Goal: Task Accomplishment & Management: Manage account settings

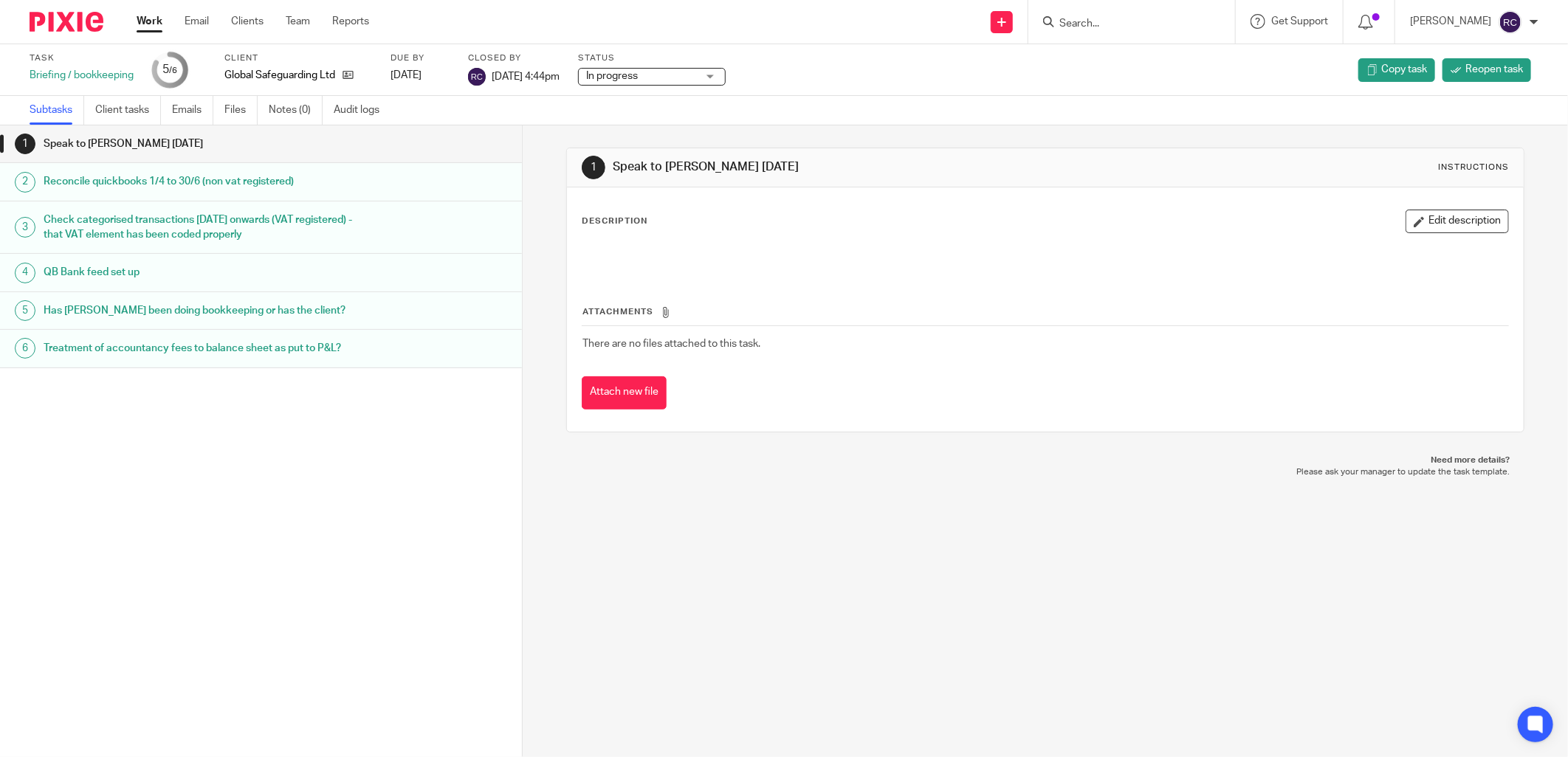
click at [1132, 23] on input "Search" at bounding box center [1124, 24] width 133 height 14
type input "core he"
click at [1122, 57] on link at bounding box center [1179, 63] width 249 height 34
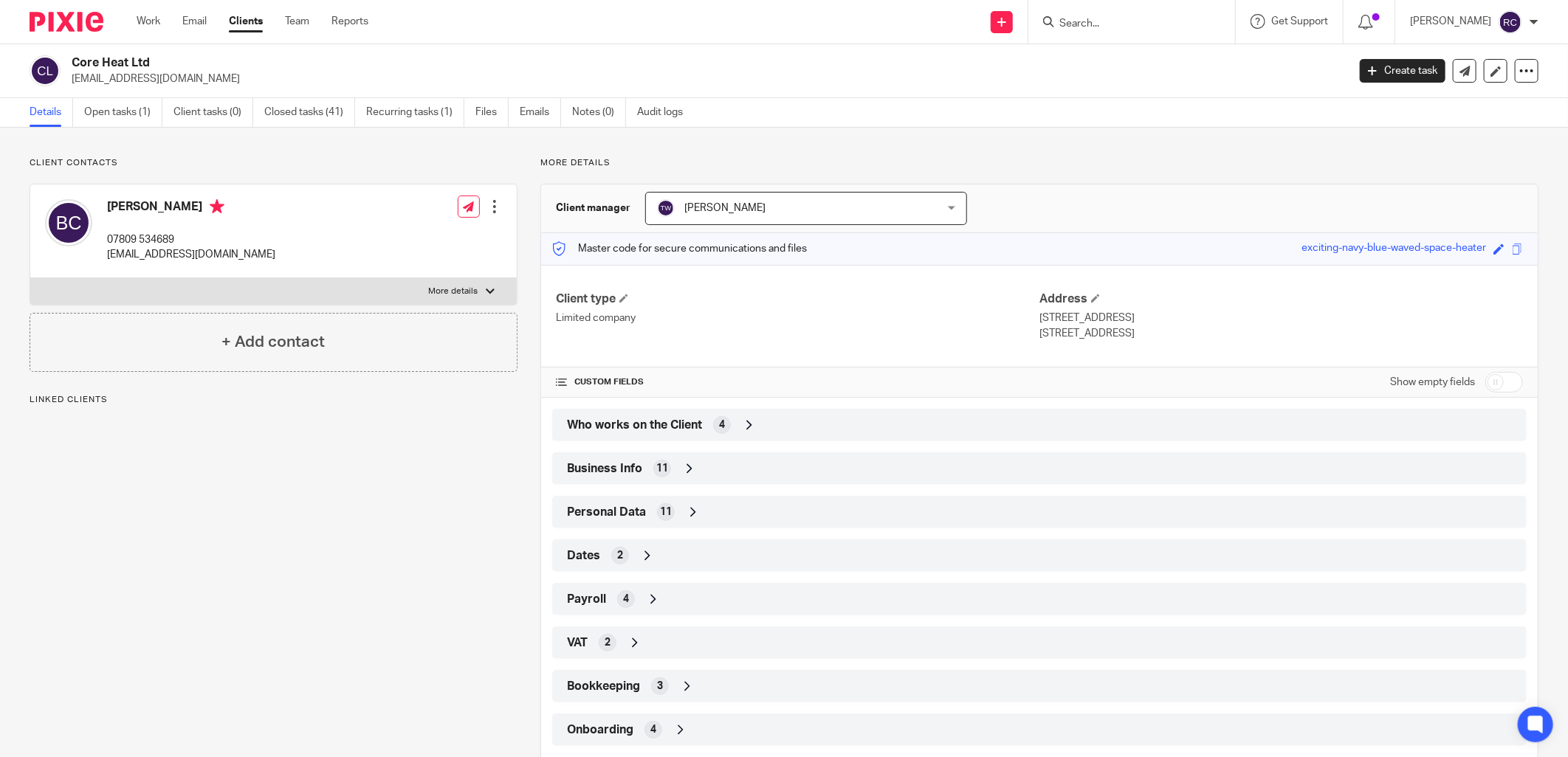
click at [647, 419] on span "Who works on the Client" at bounding box center [634, 425] width 135 height 15
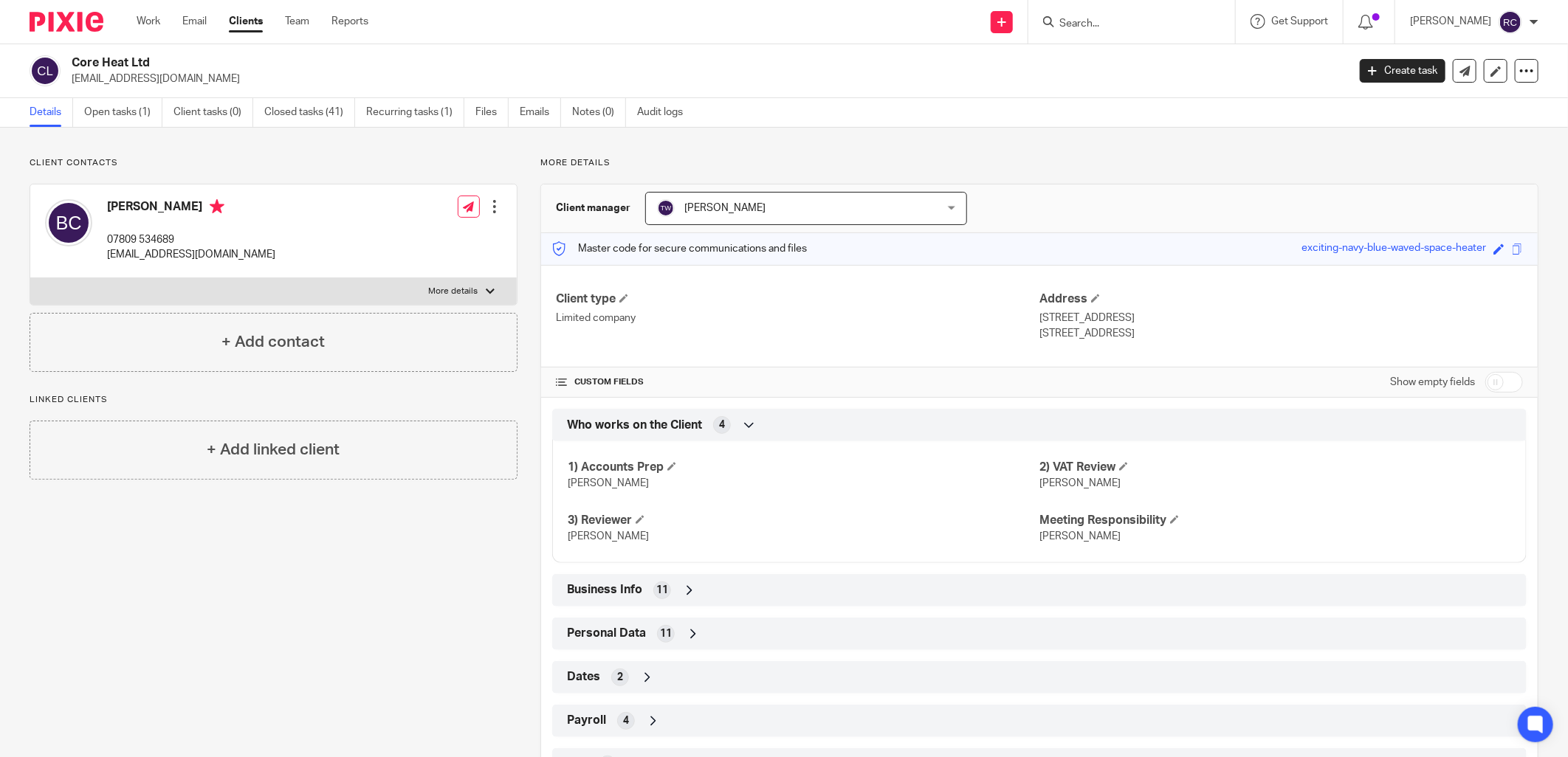
click at [1118, 19] on input "Search" at bounding box center [1124, 24] width 133 height 14
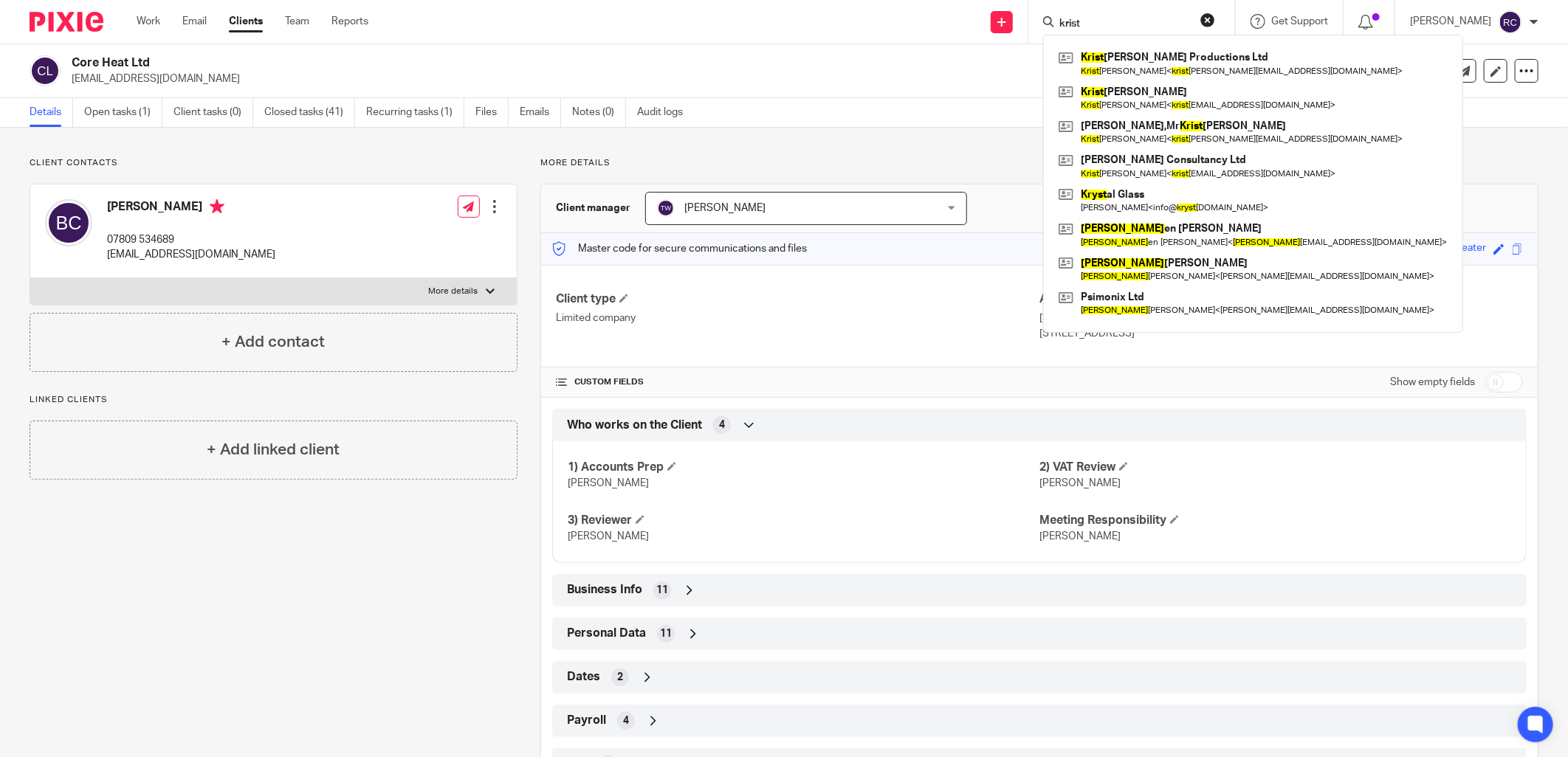
type input "krist"
click at [1420, 176] on div "More details Client manager Terence Whitney Terence Whitney Awaiting Signature …" at bounding box center [1027, 540] width 1021 height 766
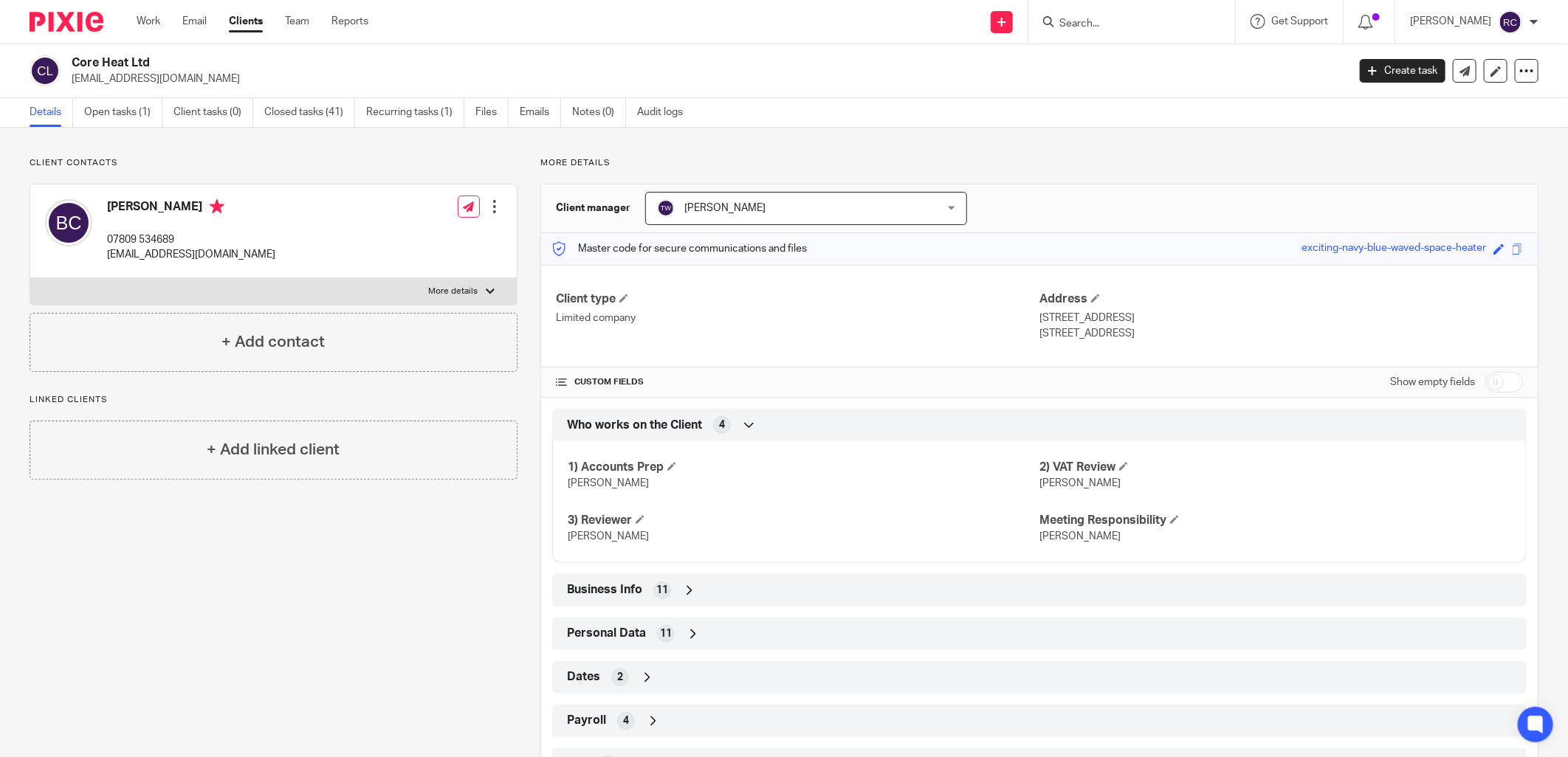
click at [1138, 26] on input "Search" at bounding box center [1124, 24] width 133 height 14
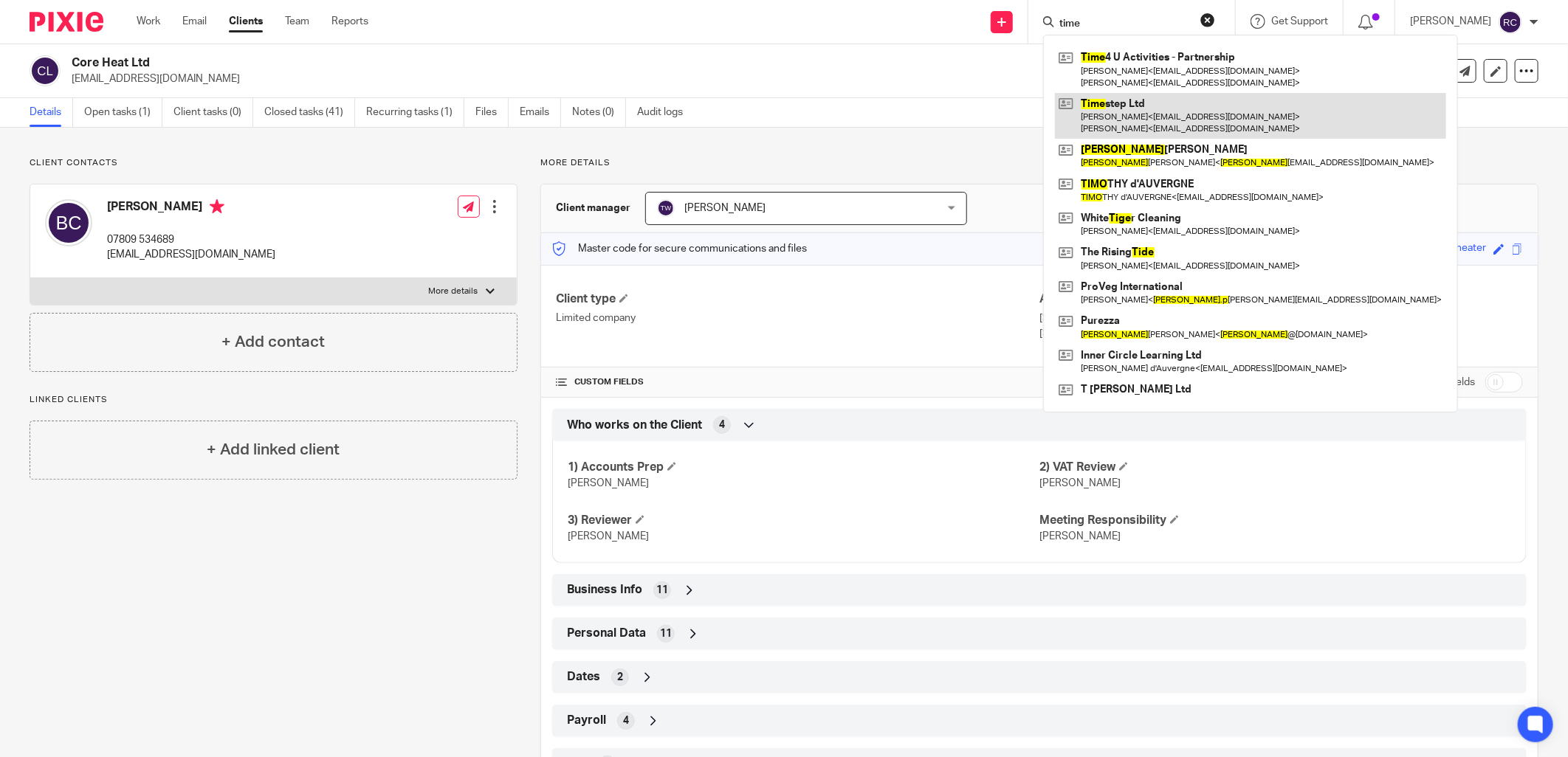
type input "time"
click at [1123, 126] on link at bounding box center [1250, 115] width 391 height 46
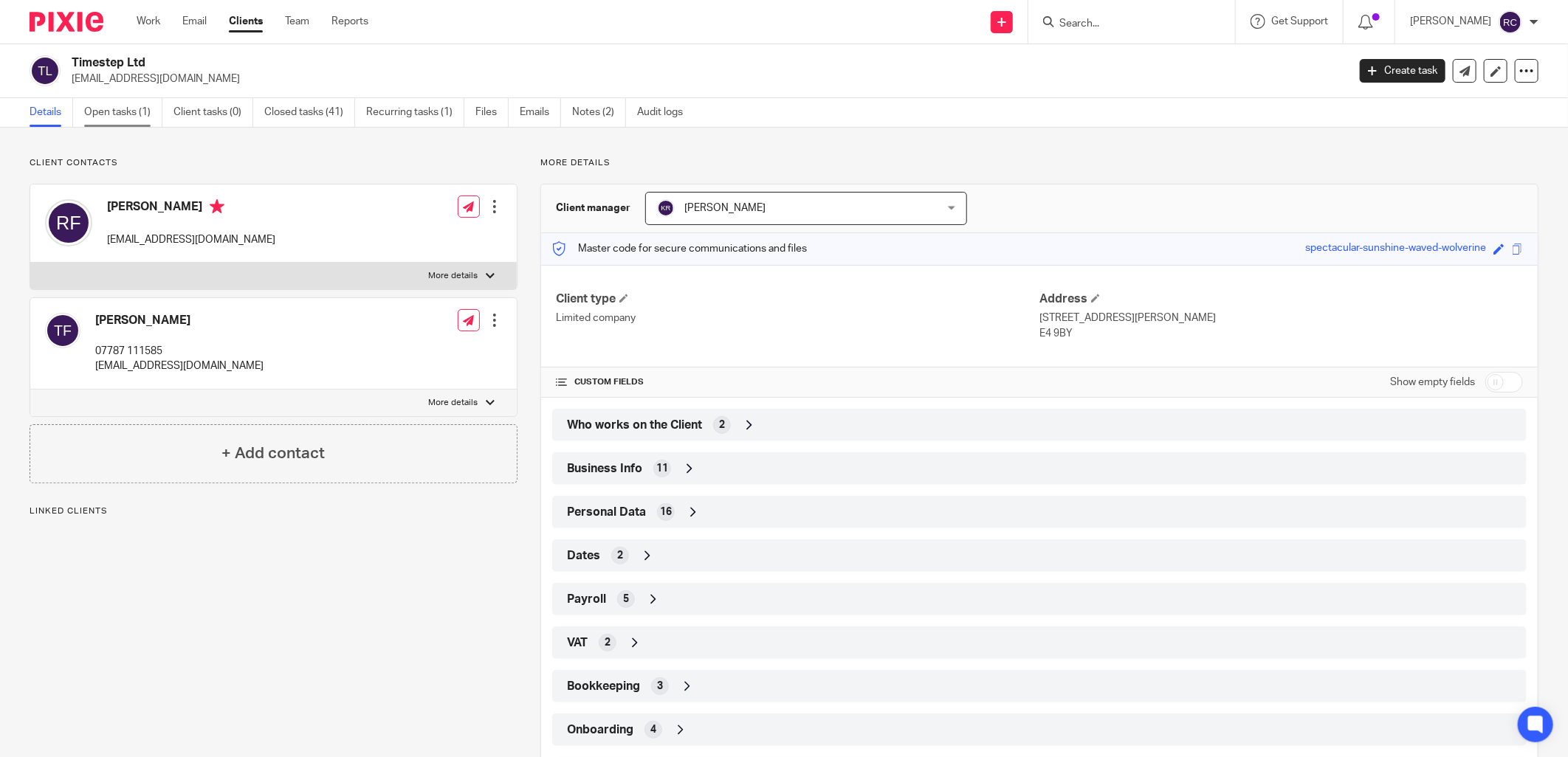
click at [128, 111] on link "Open tasks (1)" at bounding box center [124, 112] width 79 height 29
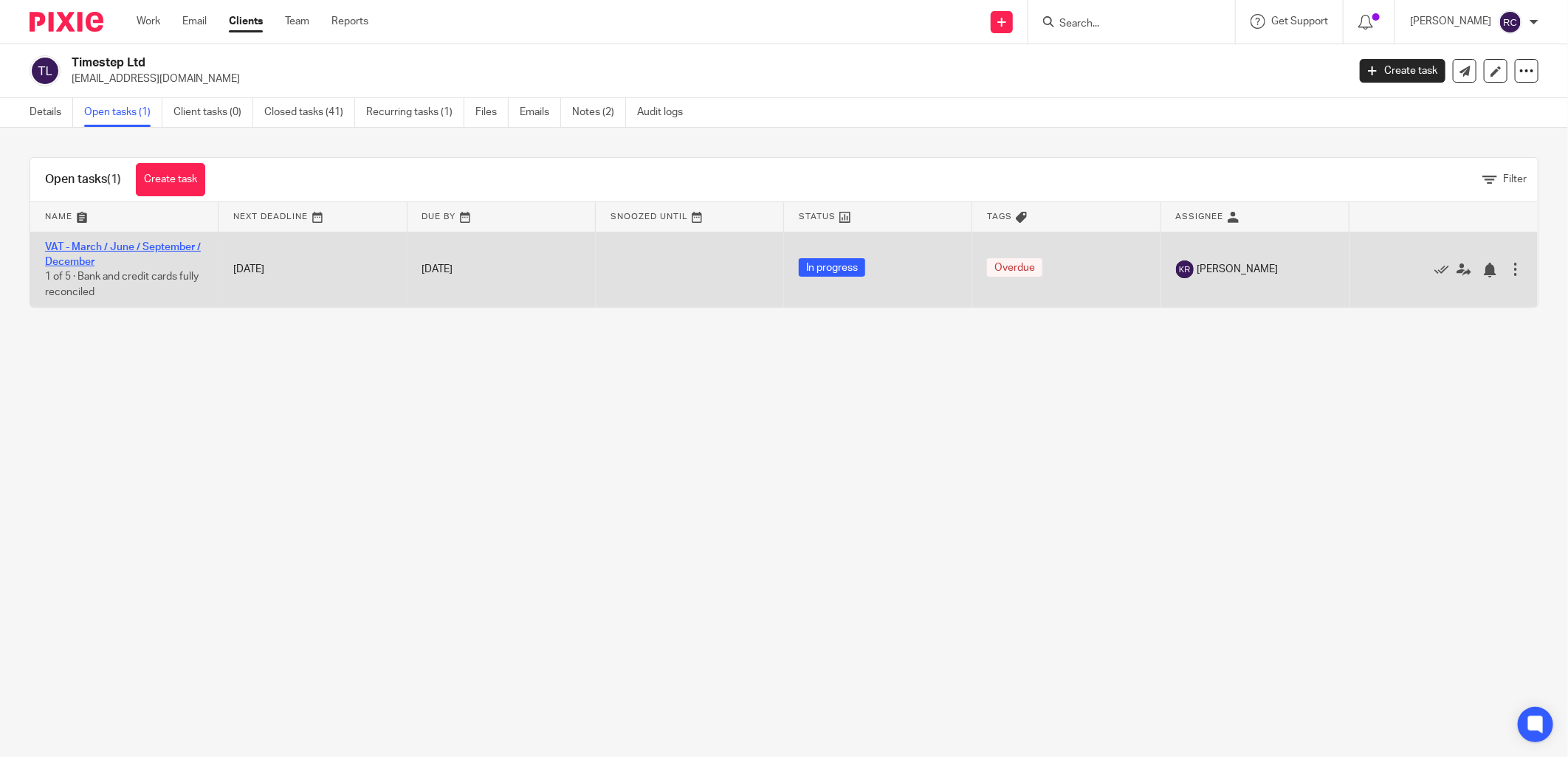
click at [97, 246] on link "VAT - March / June / September / December" at bounding box center [123, 254] width 156 height 25
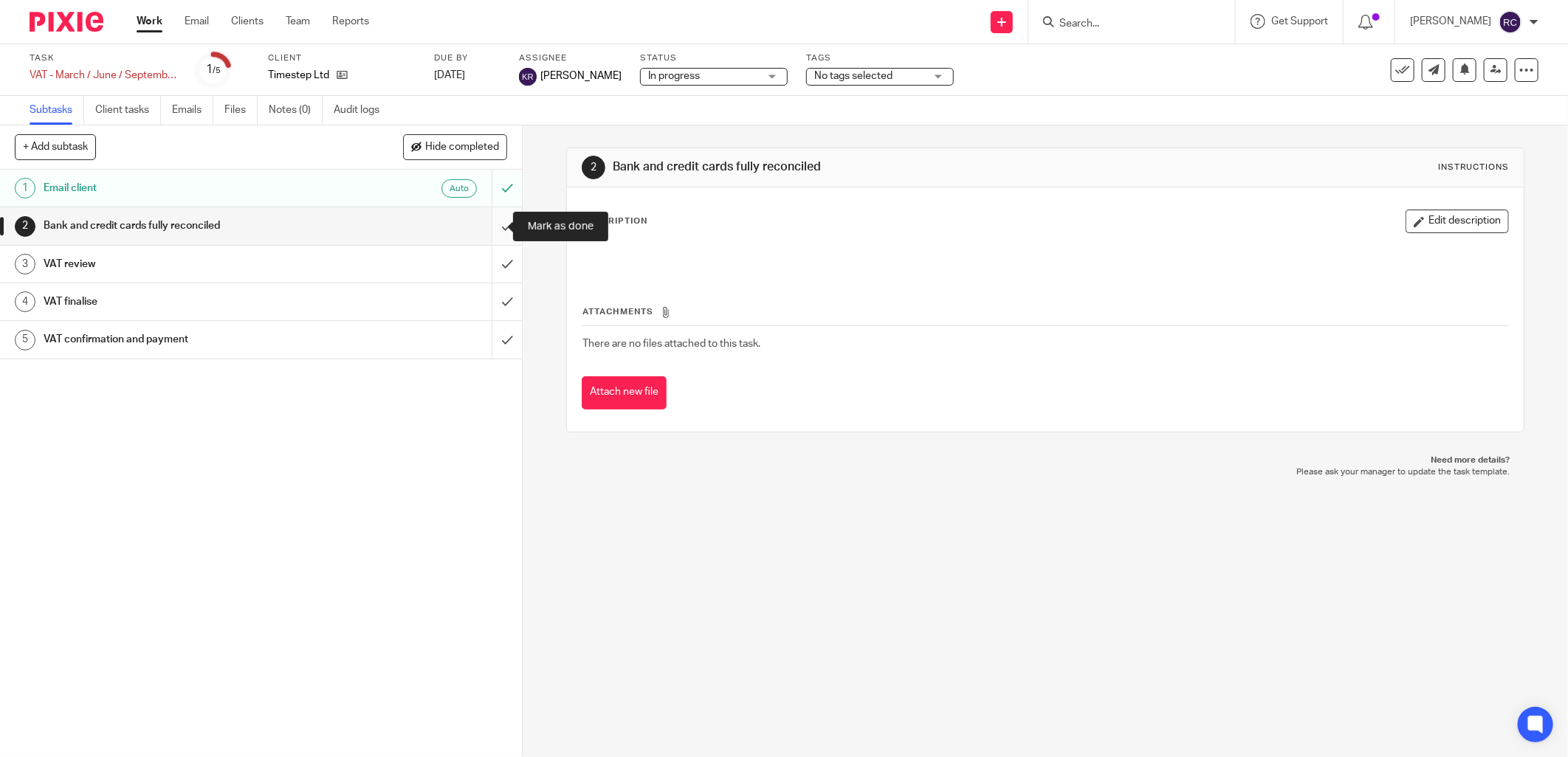
click at [489, 222] on input "submit" at bounding box center [261, 226] width 522 height 37
click at [484, 269] on input "submit" at bounding box center [261, 264] width 522 height 37
click at [488, 289] on input "submit" at bounding box center [261, 302] width 522 height 37
click at [488, 326] on input "submit" at bounding box center [261, 339] width 522 height 37
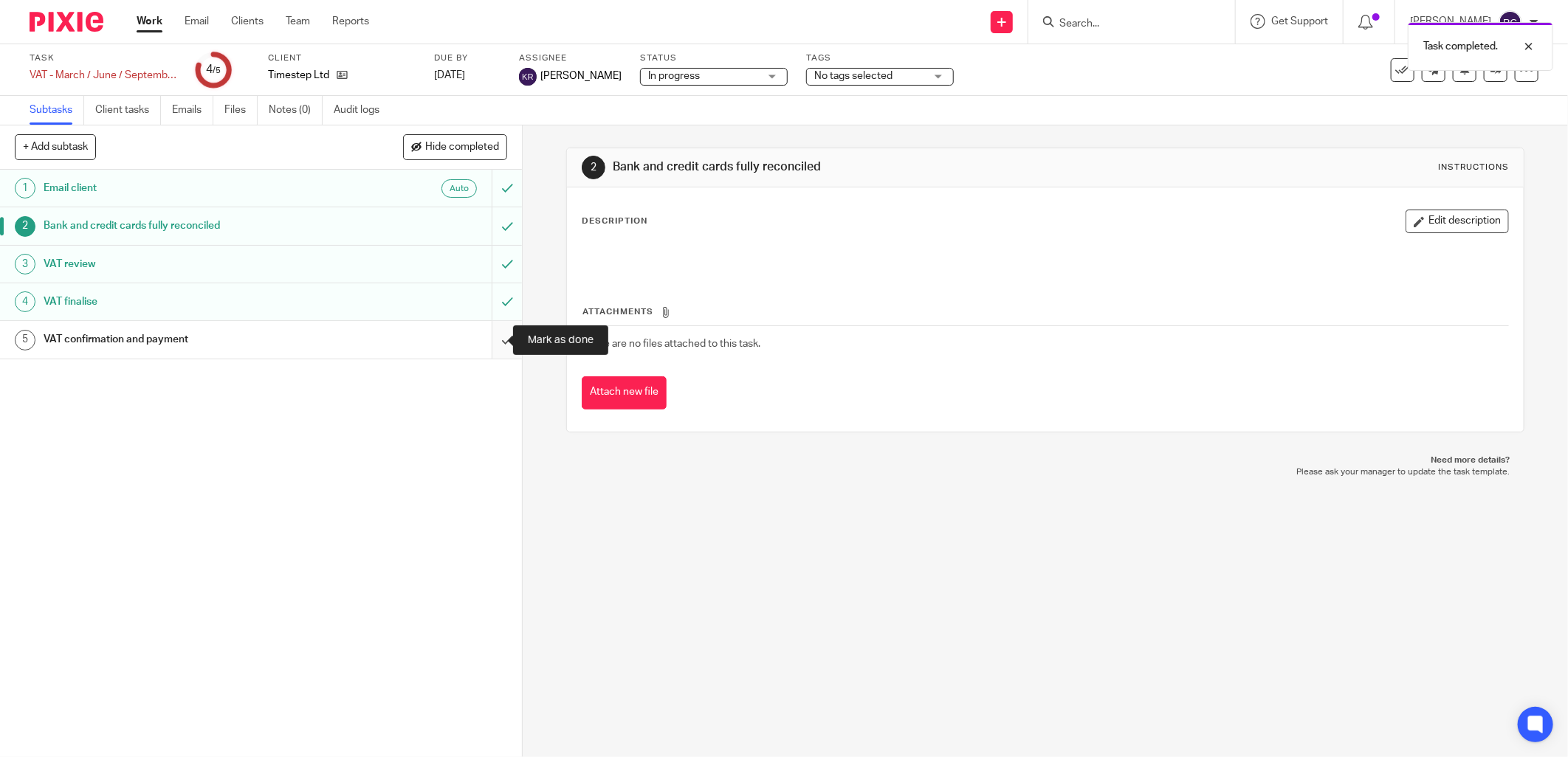
click at [493, 344] on input "submit" at bounding box center [261, 339] width 522 height 37
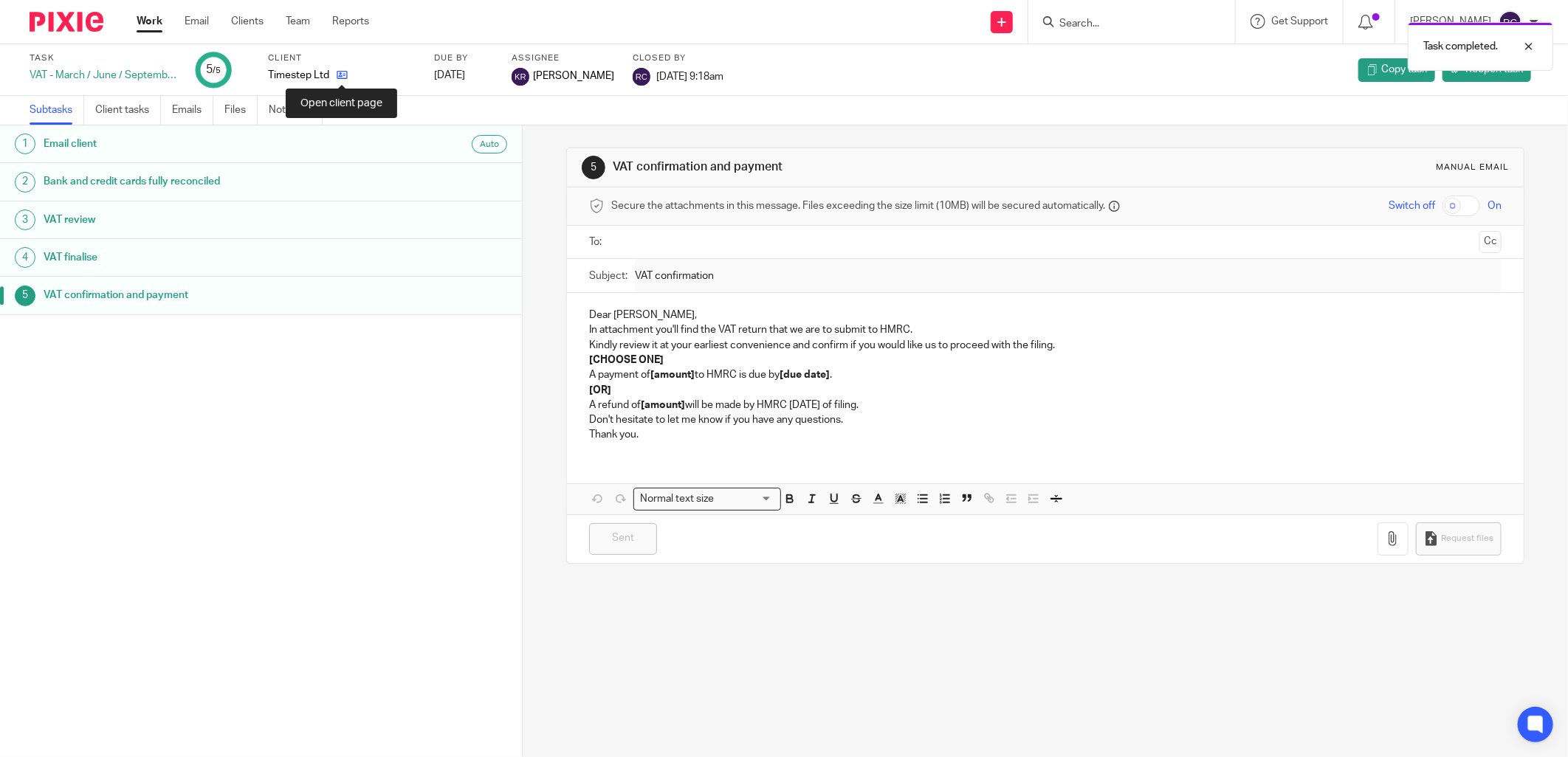
click at [340, 71] on icon at bounding box center [342, 75] width 11 height 11
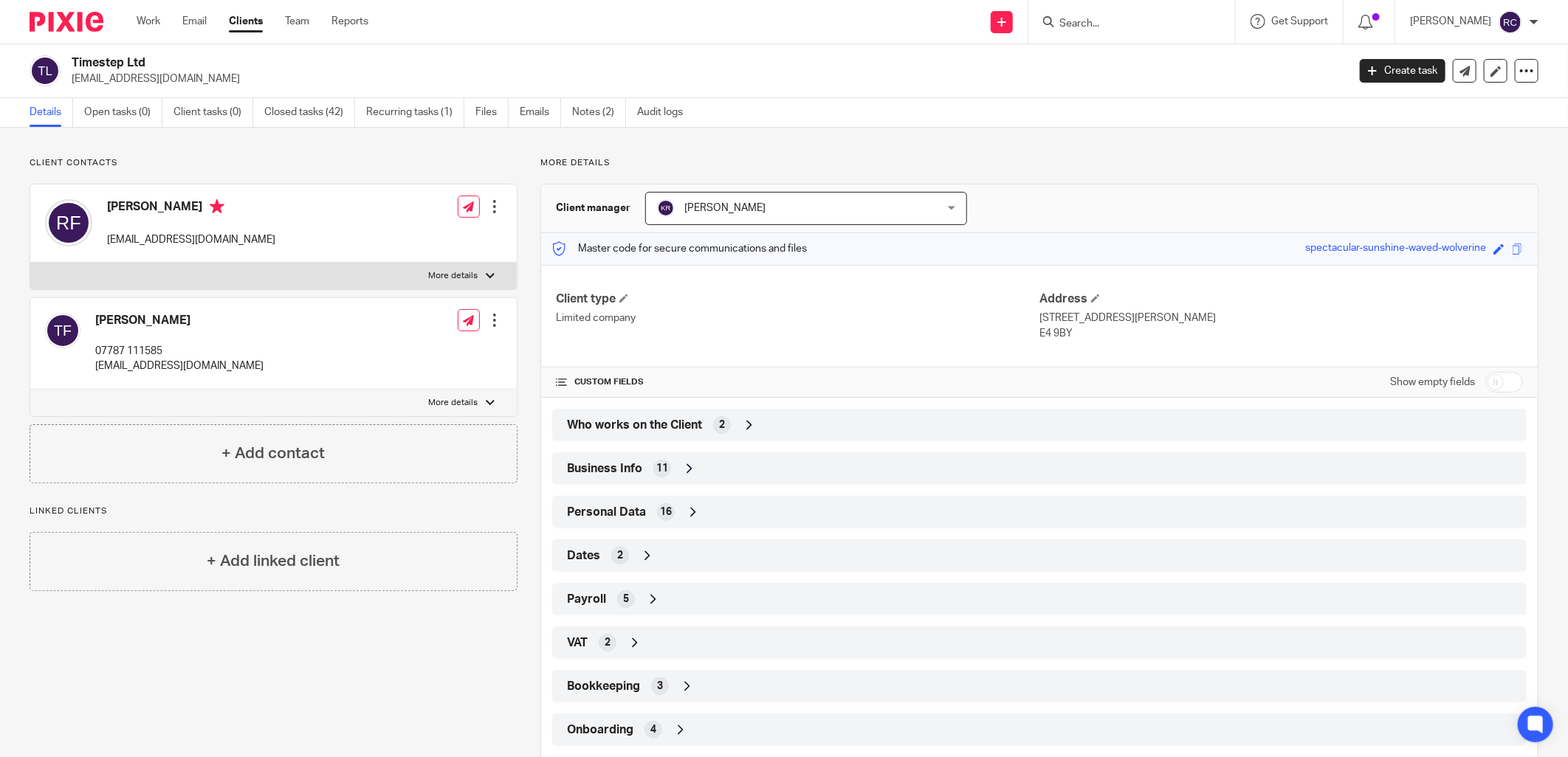
click at [1059, 1] on div at bounding box center [1132, 22] width 207 height 43
drag, startPoint x: 1060, startPoint y: 13, endPoint x: 1072, endPoint y: 21, distance: 14.4
click at [1060, 14] on form at bounding box center [1136, 22] width 157 height 18
click at [1089, 30] on input "Search" at bounding box center [1124, 24] width 133 height 14
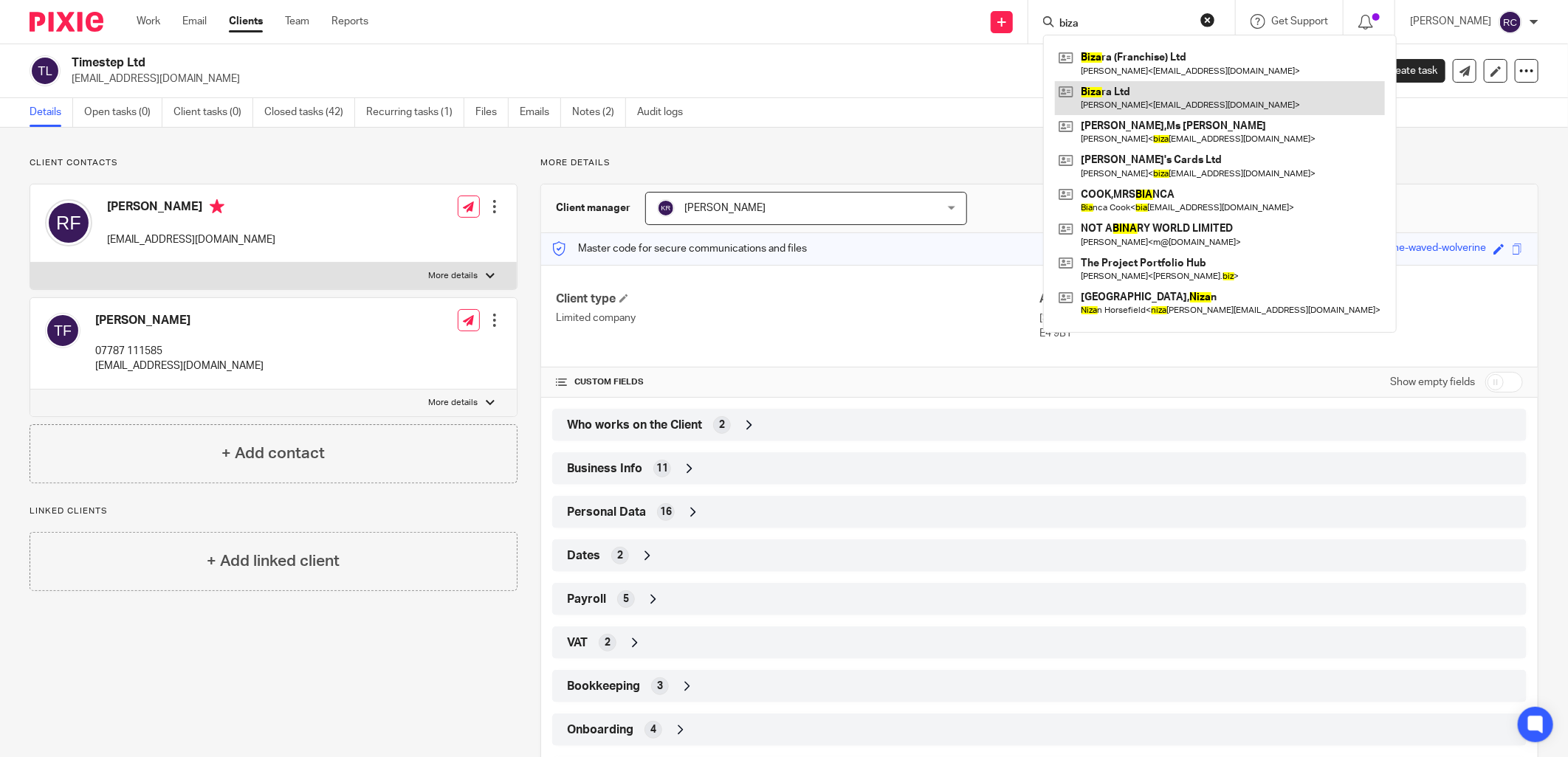
type input "biza"
click at [1132, 90] on link at bounding box center [1219, 98] width 330 height 34
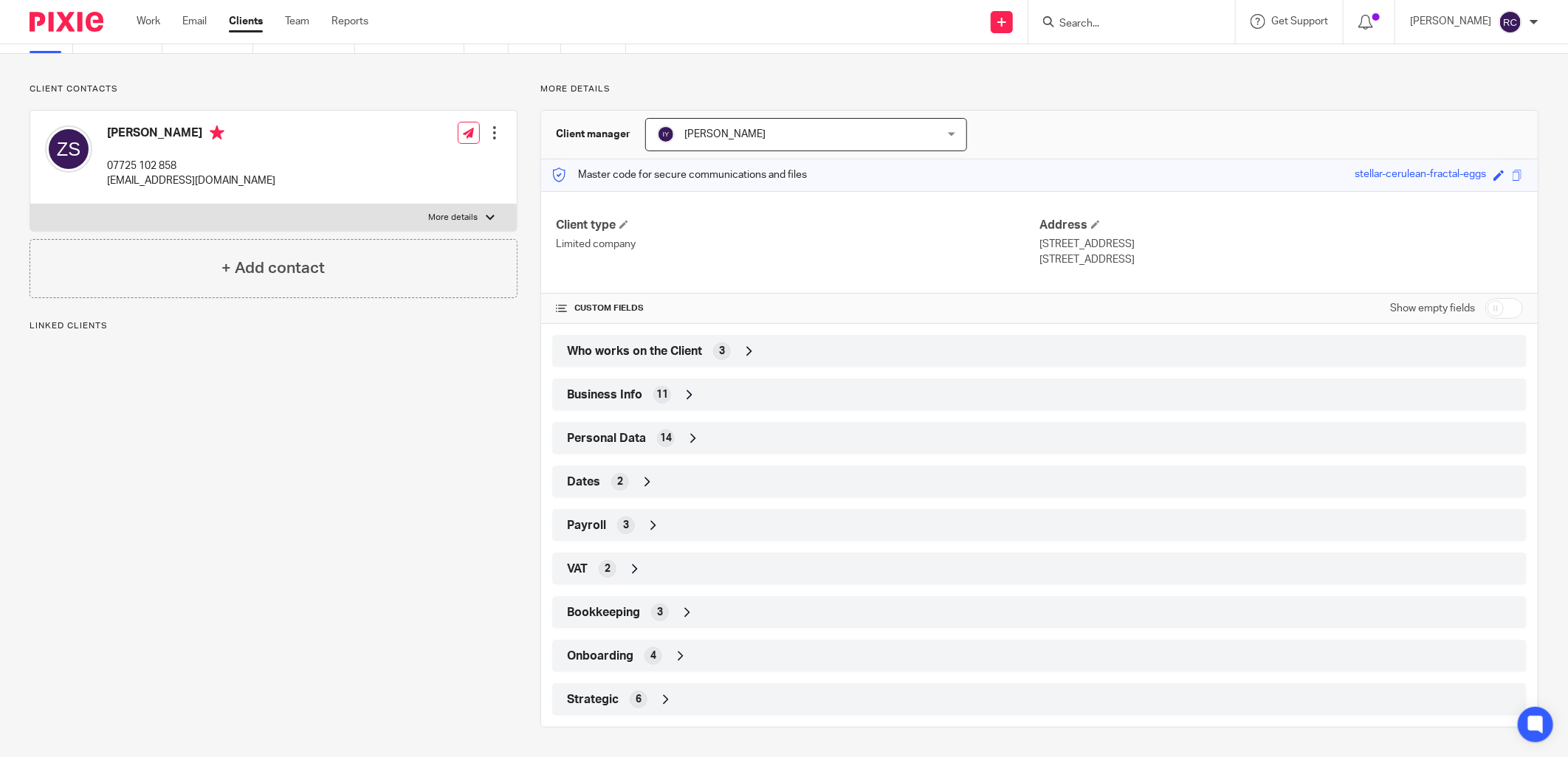
click at [618, 658] on span "Onboarding" at bounding box center [600, 656] width 67 height 15
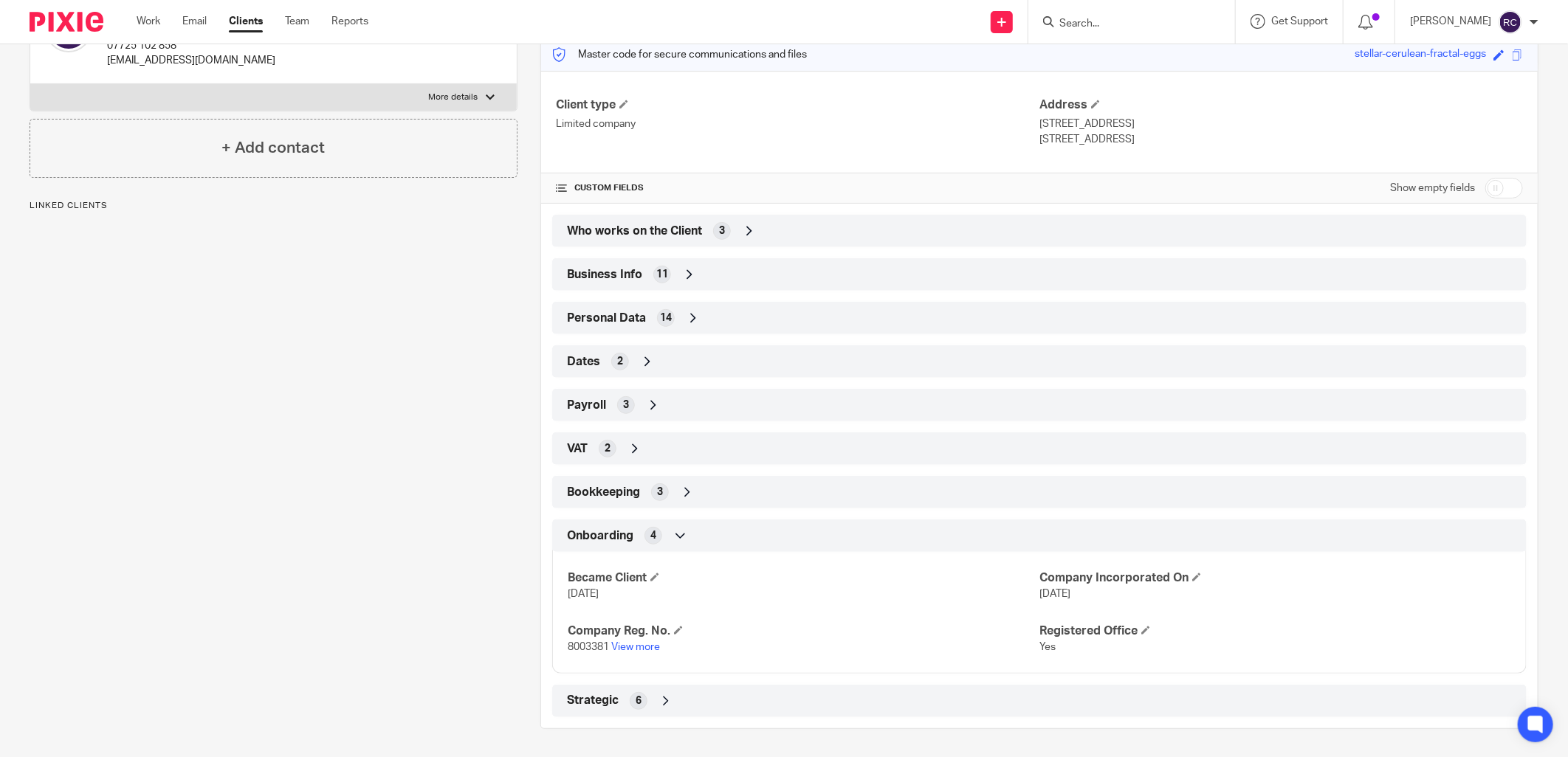
scroll to position [196, 0]
click at [630, 645] on link "View more" at bounding box center [635, 646] width 49 height 10
click at [728, 231] on div "Who works on the Client 3" at bounding box center [1039, 229] width 952 height 25
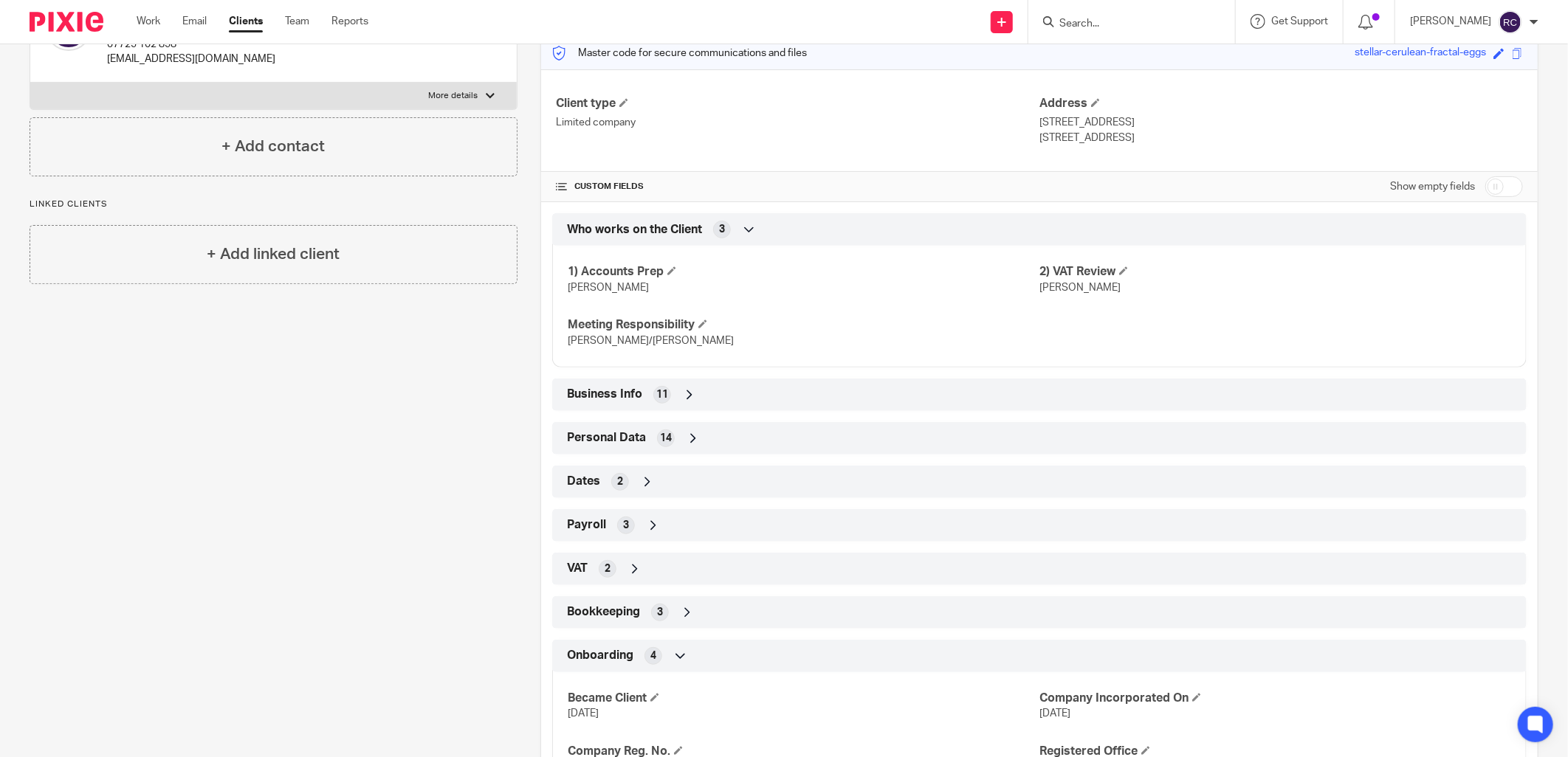
click at [728, 231] on div "Who works on the Client 3" at bounding box center [1039, 229] width 952 height 25
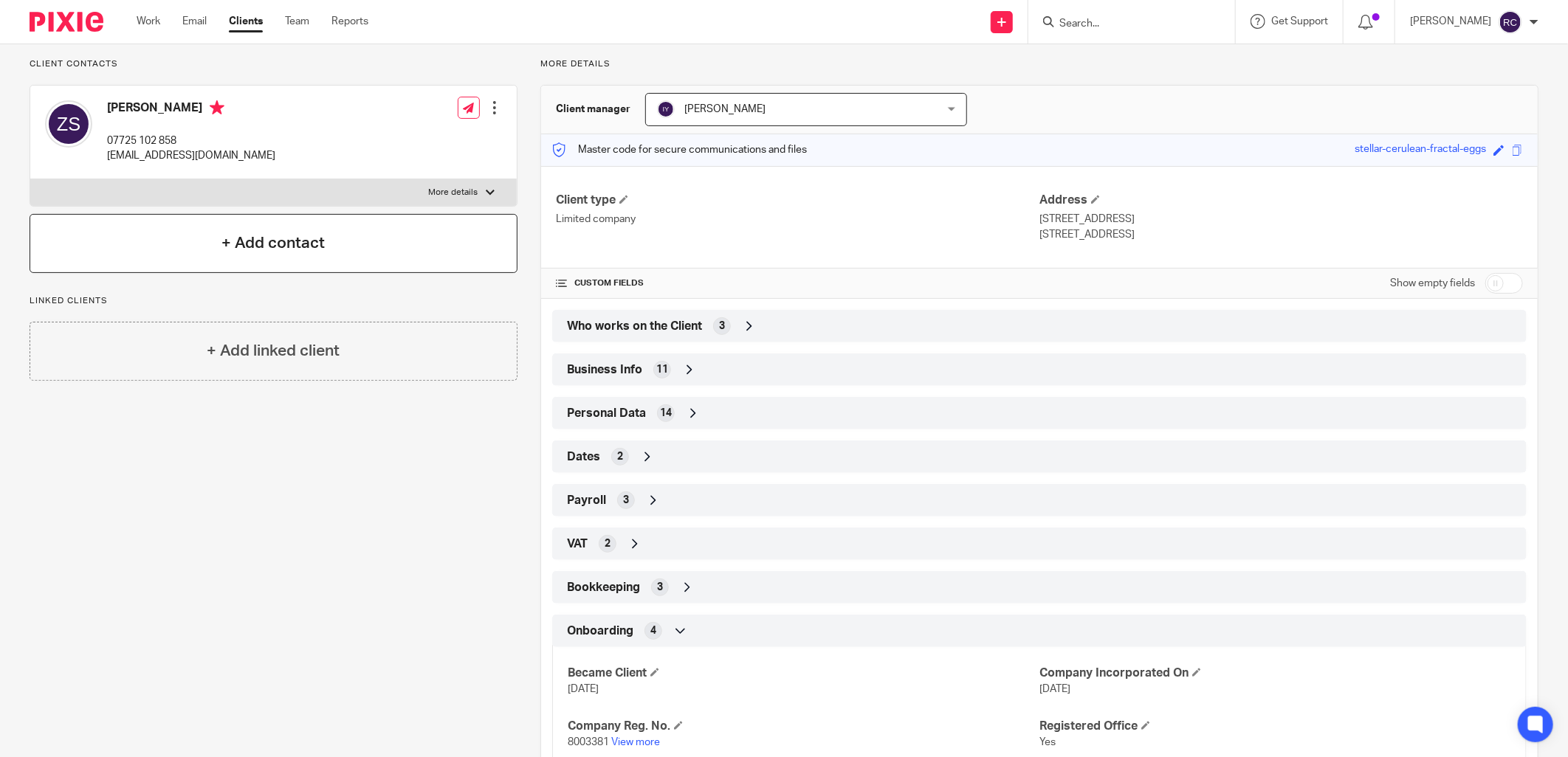
scroll to position [0, 0]
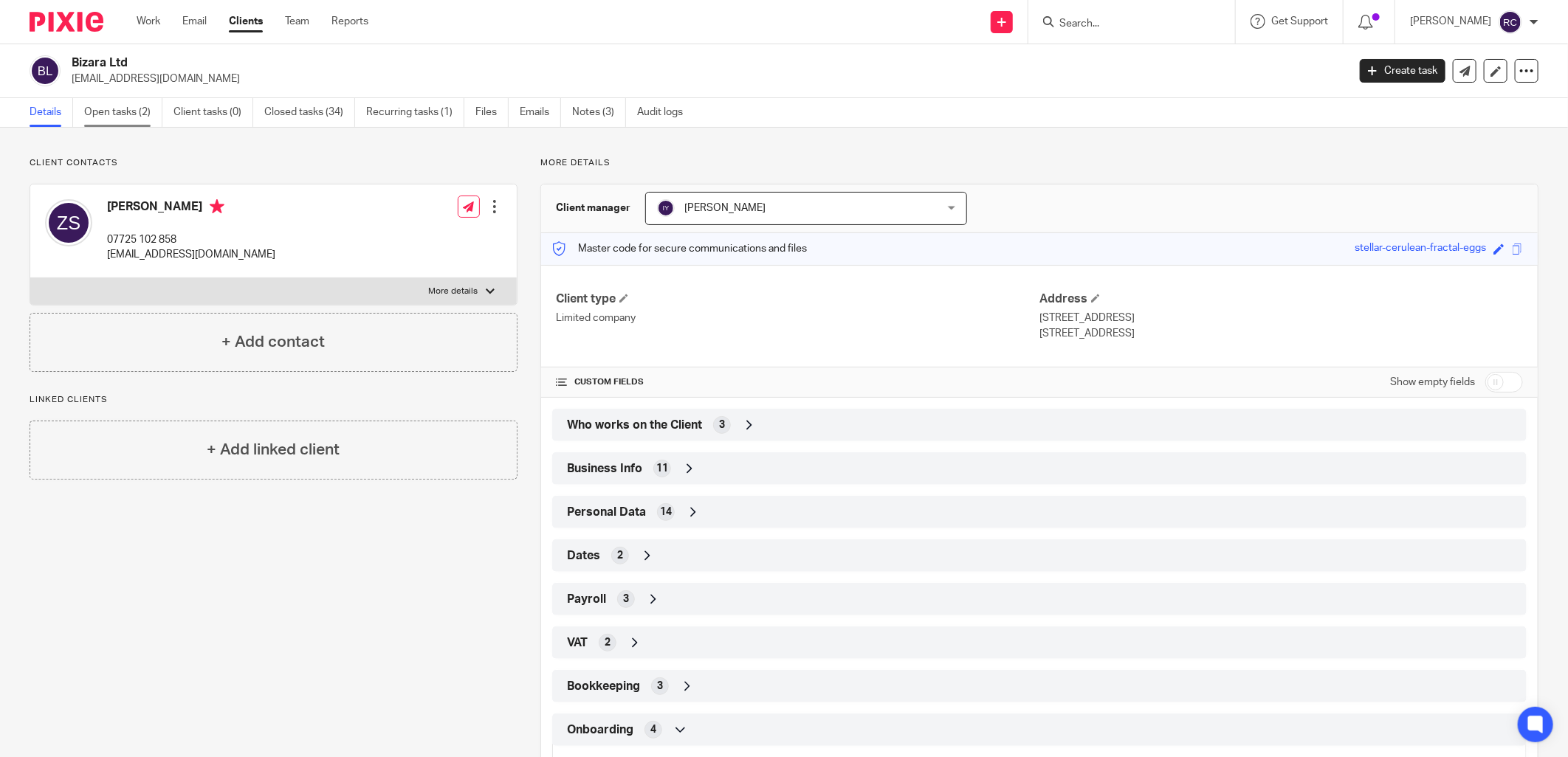
click at [104, 111] on link "Open tasks (2)" at bounding box center [124, 112] width 79 height 29
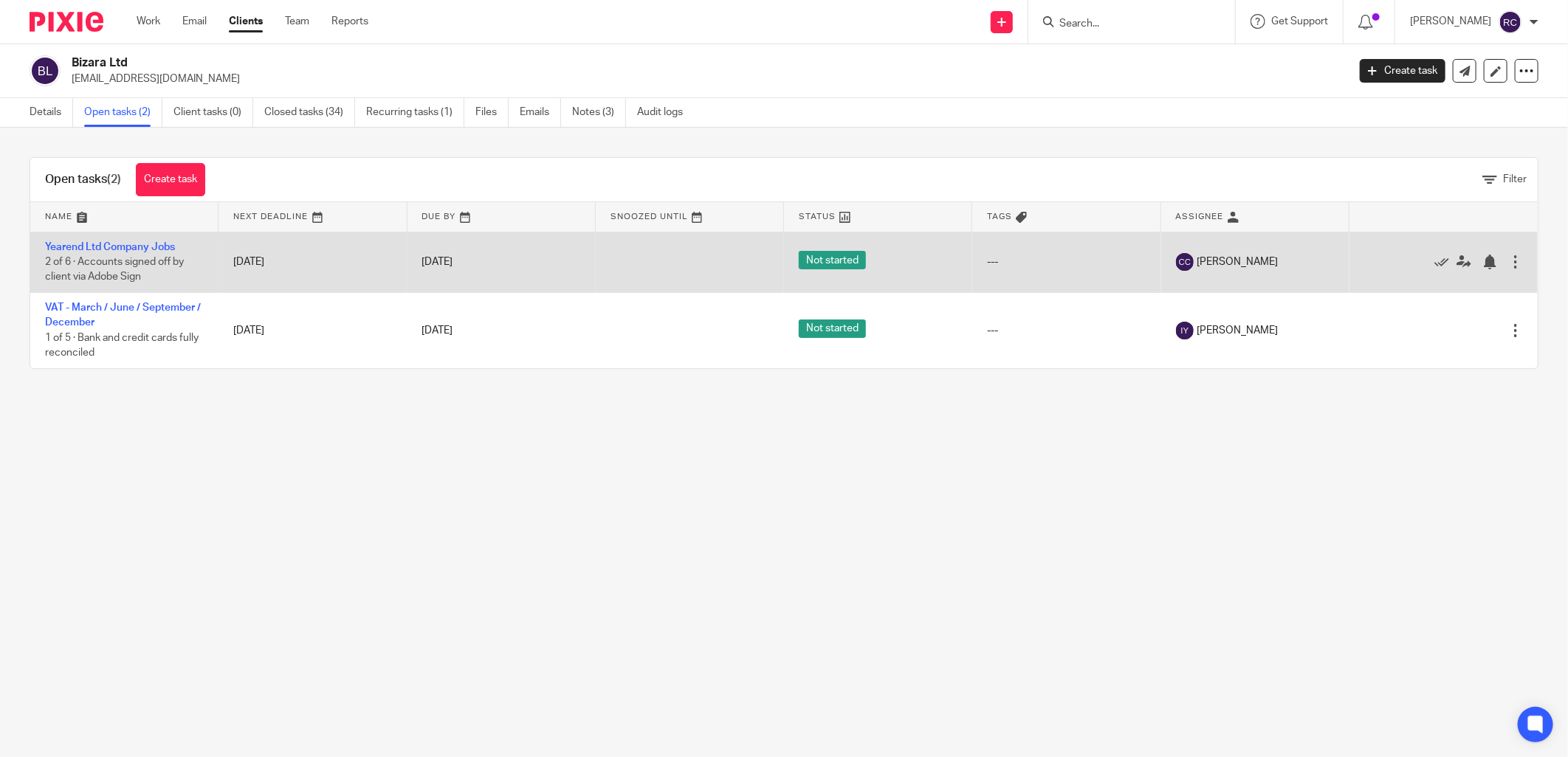
click at [128, 253] on td "Yearend Ltd Company Jobs 2 of 6 · Accounts signed off by client via Adobe Sign" at bounding box center [124, 261] width 188 height 60
click at [104, 245] on link "Yearend Ltd Company Jobs" at bounding box center [110, 247] width 130 height 10
